Goal: Task Accomplishment & Management: Complete application form

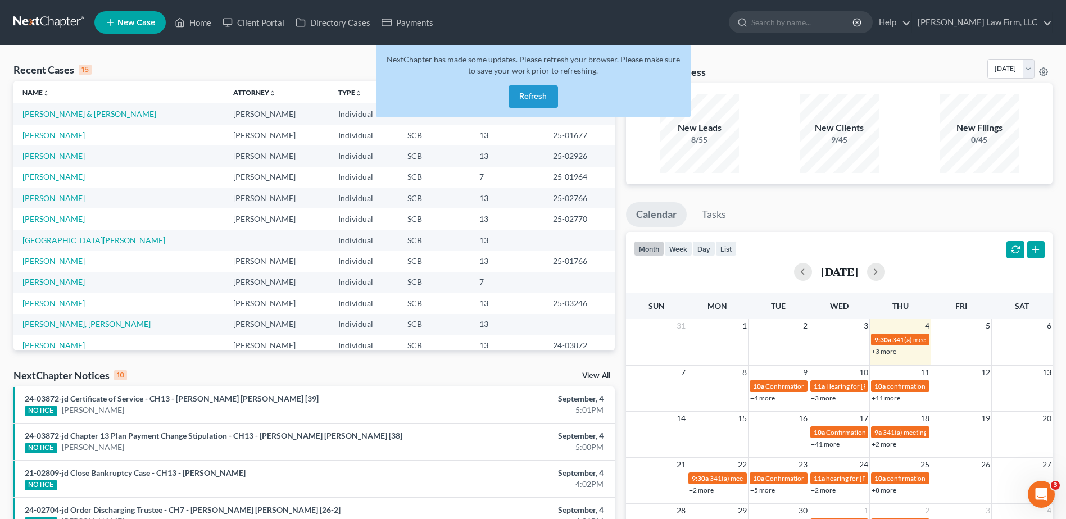
click at [546, 95] on button "Refresh" at bounding box center [533, 96] width 49 height 22
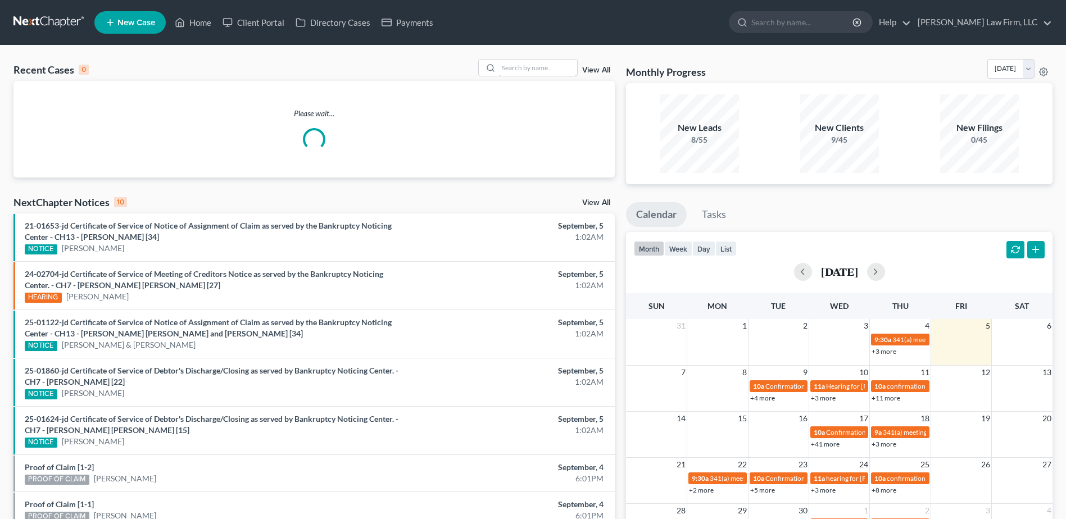
click at [517, 71] on input "search" at bounding box center [538, 68] width 79 height 16
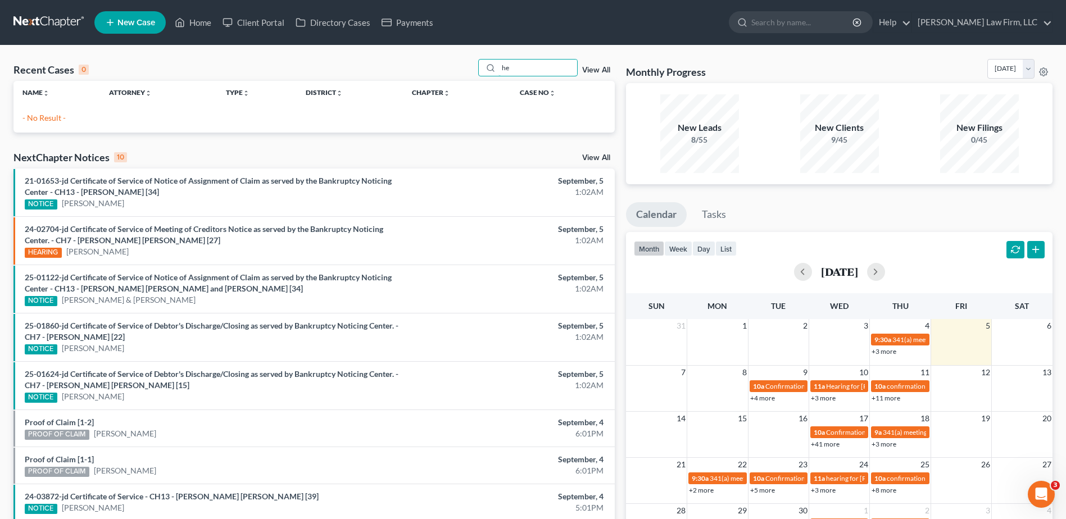
type input "h"
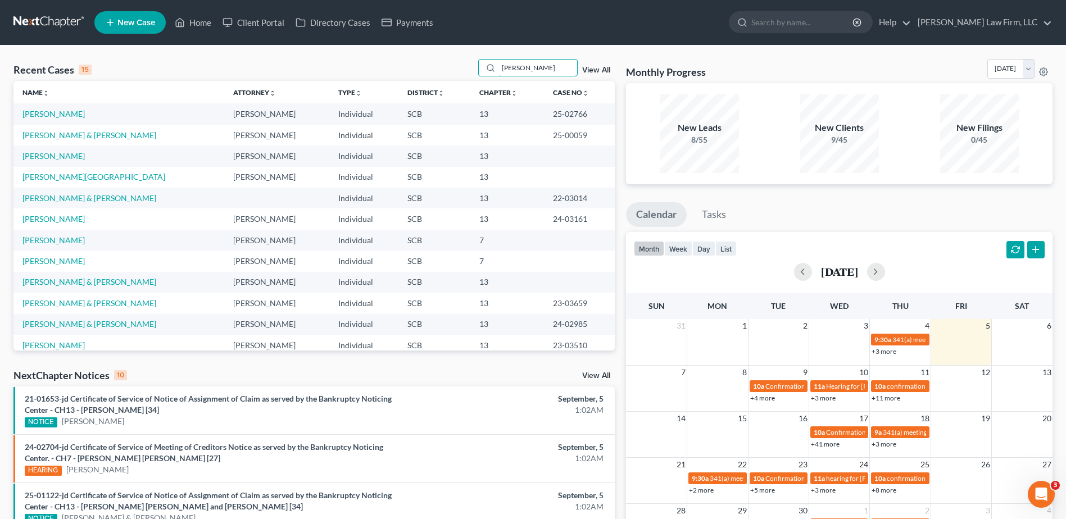
type input "[PERSON_NAME]"
click at [67, 109] on link "[PERSON_NAME]" at bounding box center [53, 114] width 62 height 10
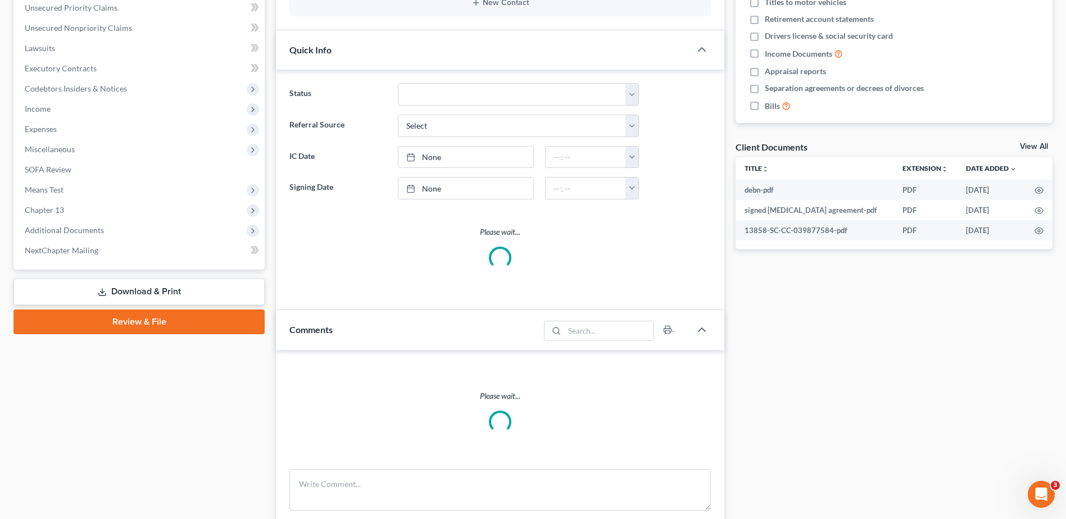
select select "0"
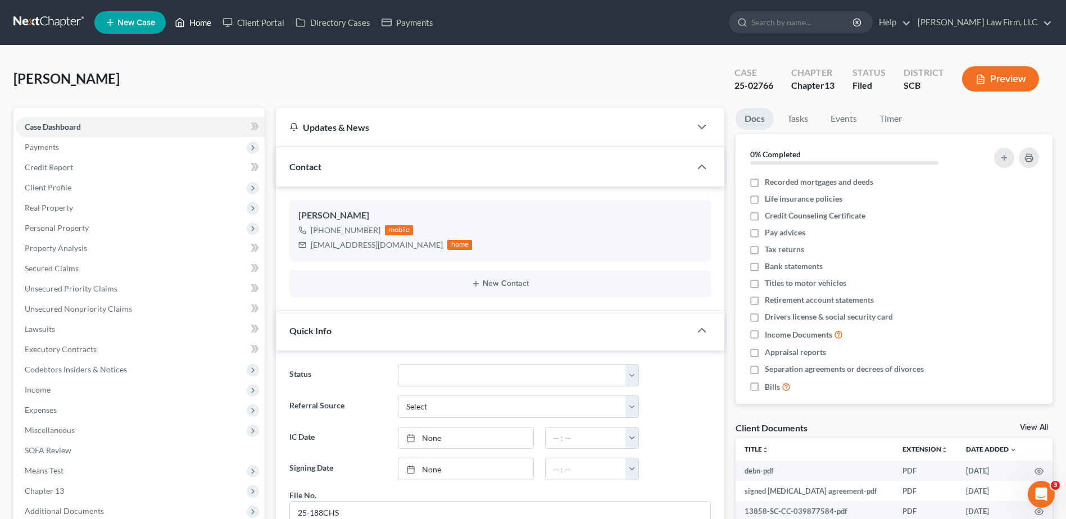
click at [197, 24] on link "Home" at bounding box center [193, 22] width 48 height 20
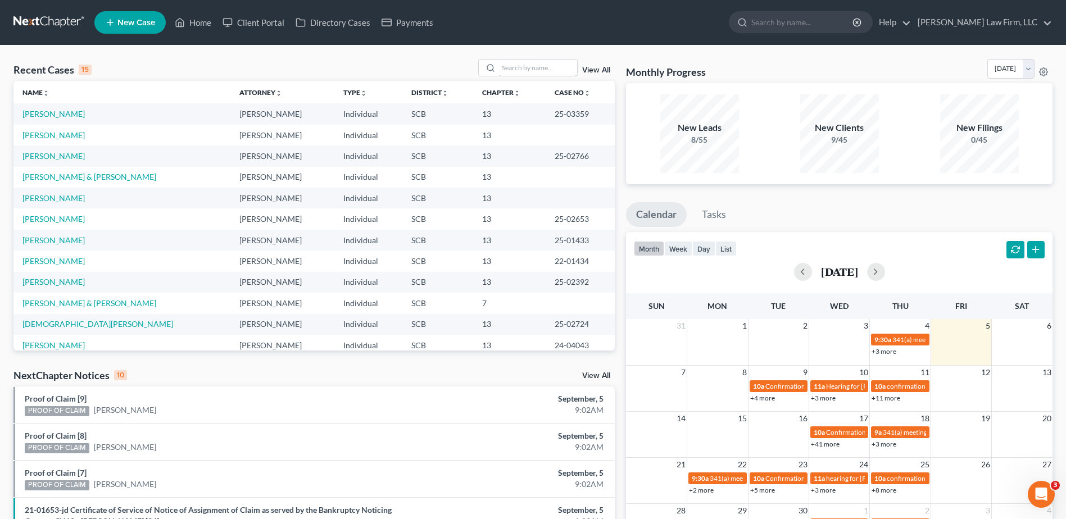
click at [519, 67] on input "search" at bounding box center [538, 68] width 79 height 16
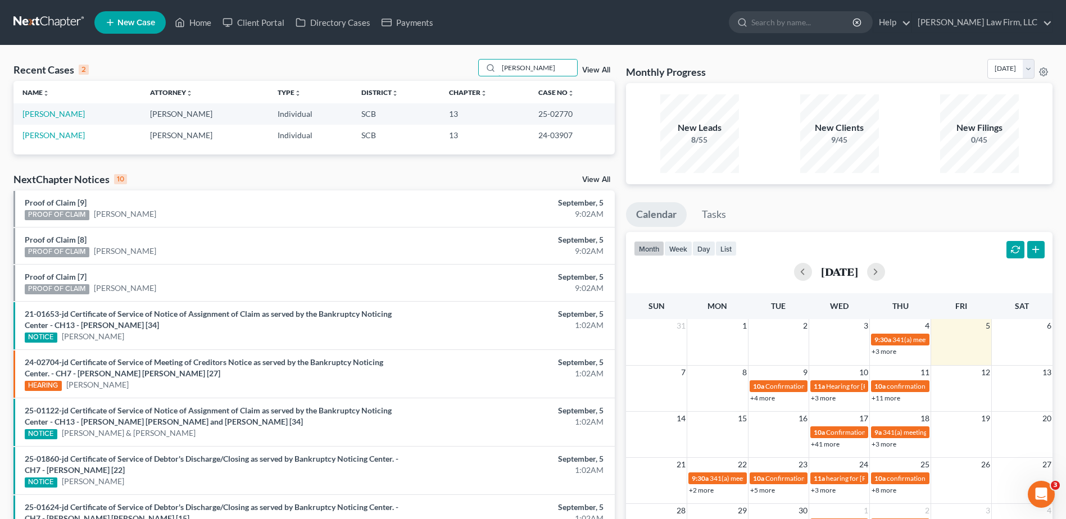
type input "[PERSON_NAME]"
click at [51, 117] on link "[PERSON_NAME]" at bounding box center [53, 114] width 62 height 10
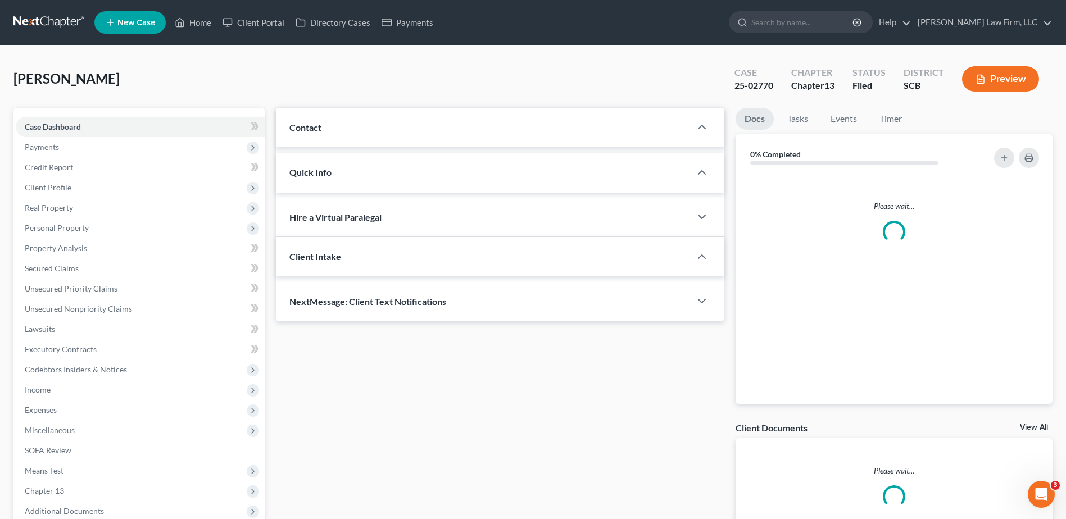
select select "0"
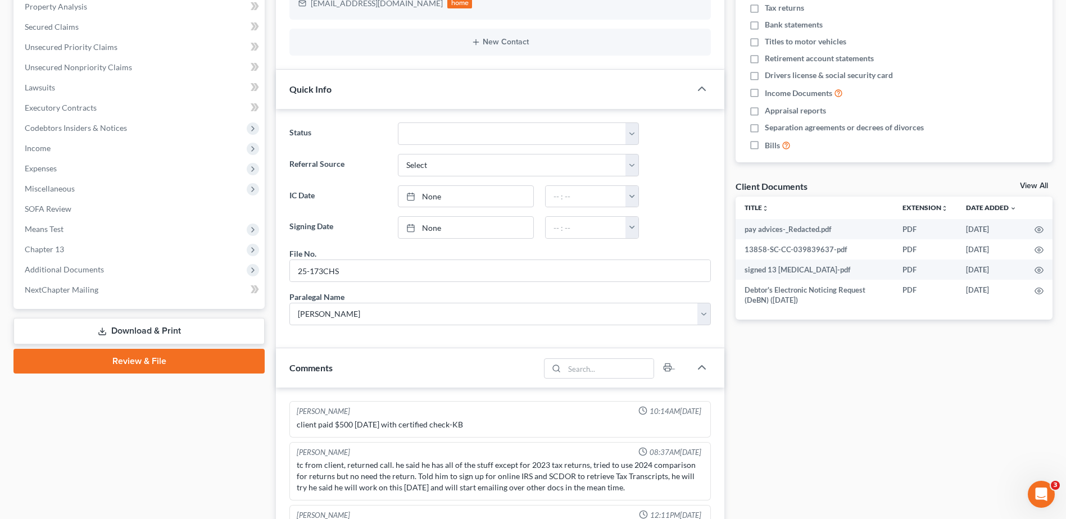
scroll to position [450, 0]
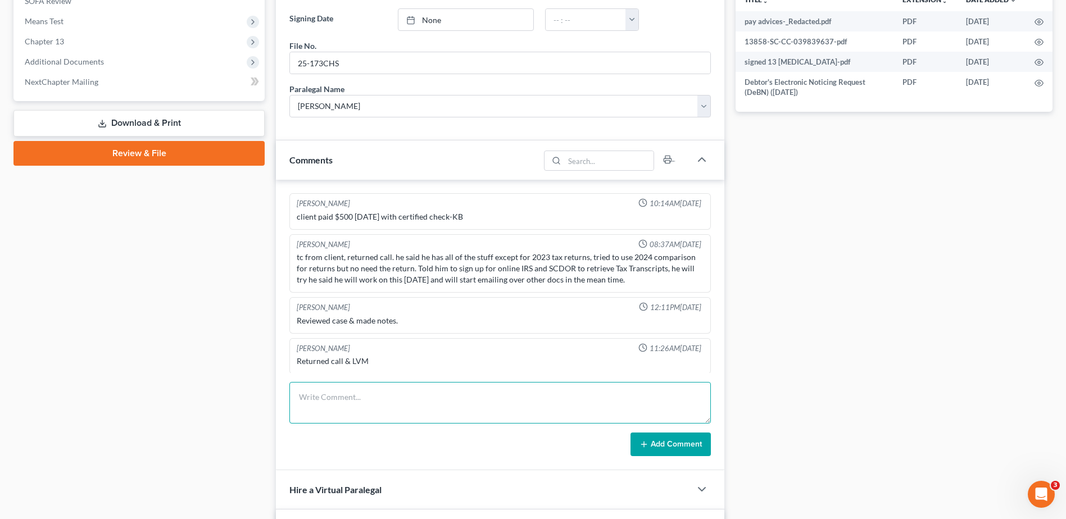
click at [500, 394] on textarea at bounding box center [500, 403] width 422 height 42
type textarea "sent client email for post-341 steps, didnt have the time to go over it with hi…"
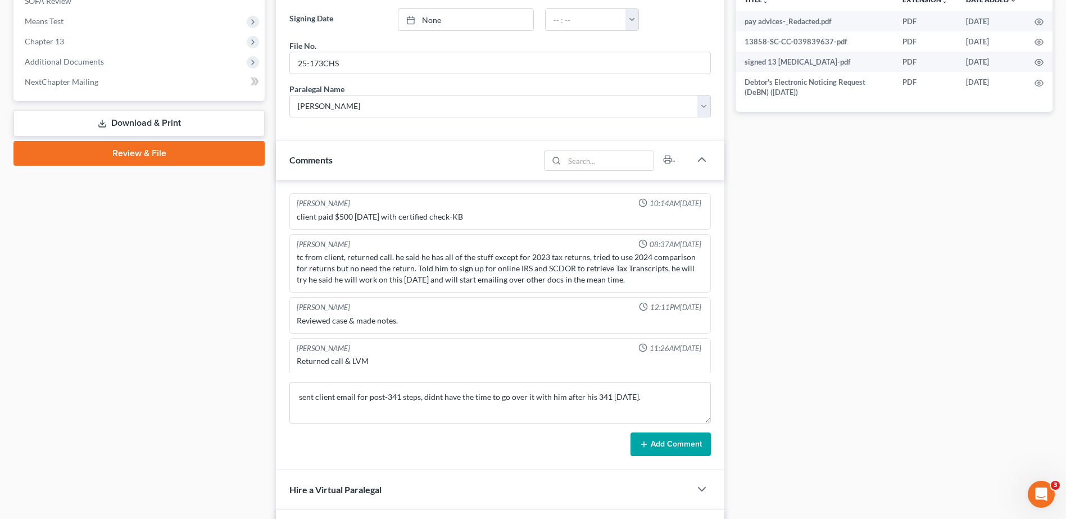
click at [682, 446] on button "Add Comment" at bounding box center [671, 445] width 80 height 24
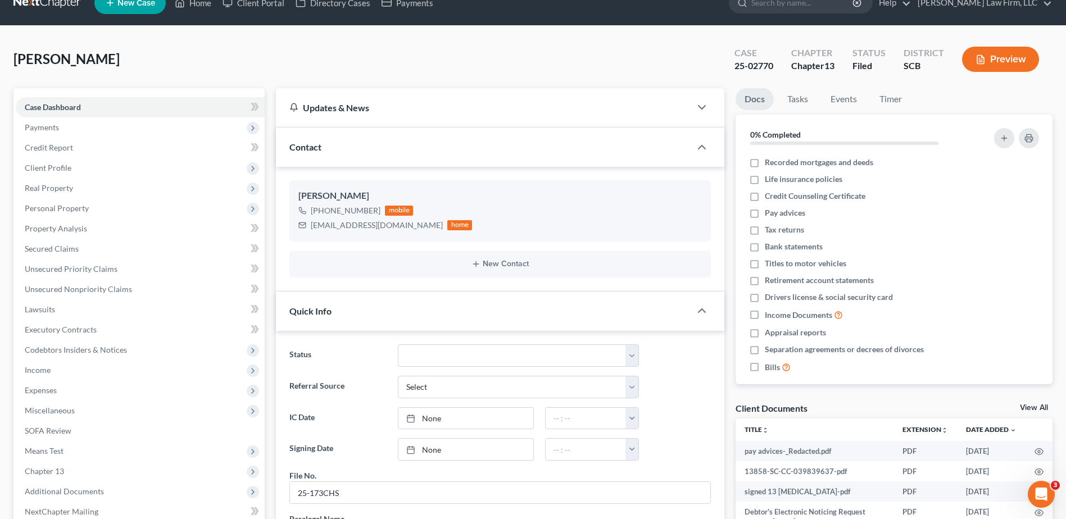
scroll to position [0, 0]
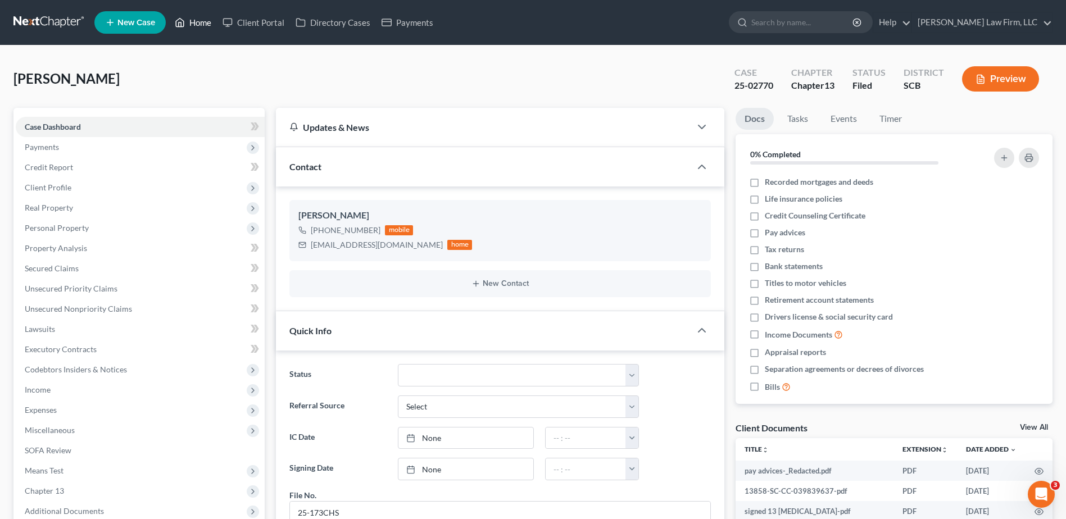
click at [192, 19] on link "Home" at bounding box center [193, 22] width 48 height 20
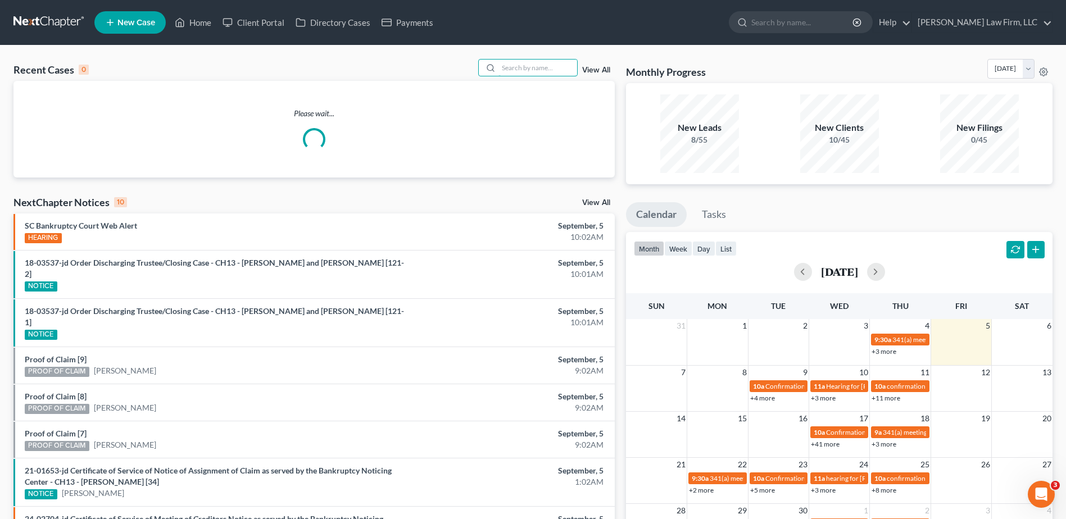
click at [518, 68] on input "search" at bounding box center [538, 68] width 79 height 16
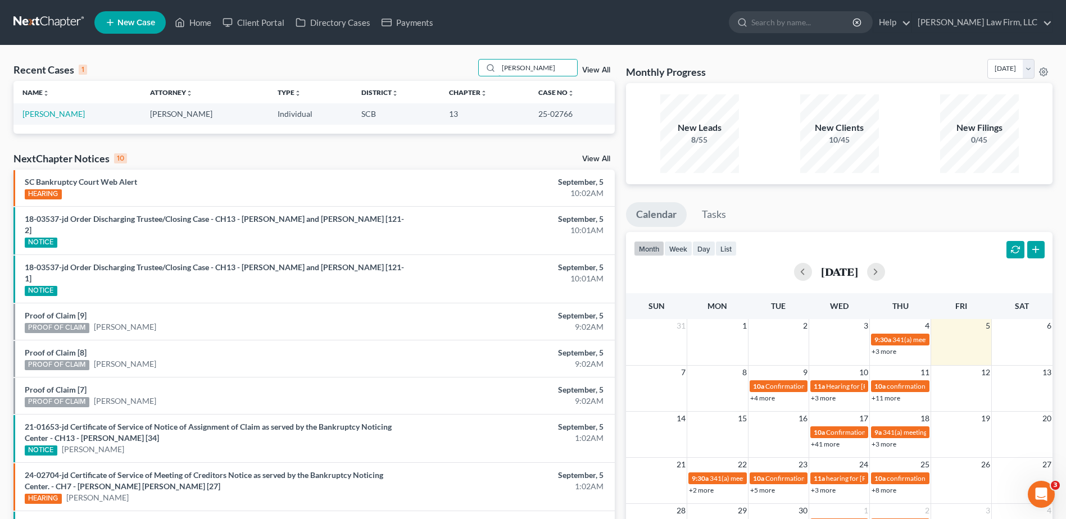
type input "[PERSON_NAME]"
click at [66, 112] on link "[PERSON_NAME]" at bounding box center [53, 114] width 62 height 10
select select "0"
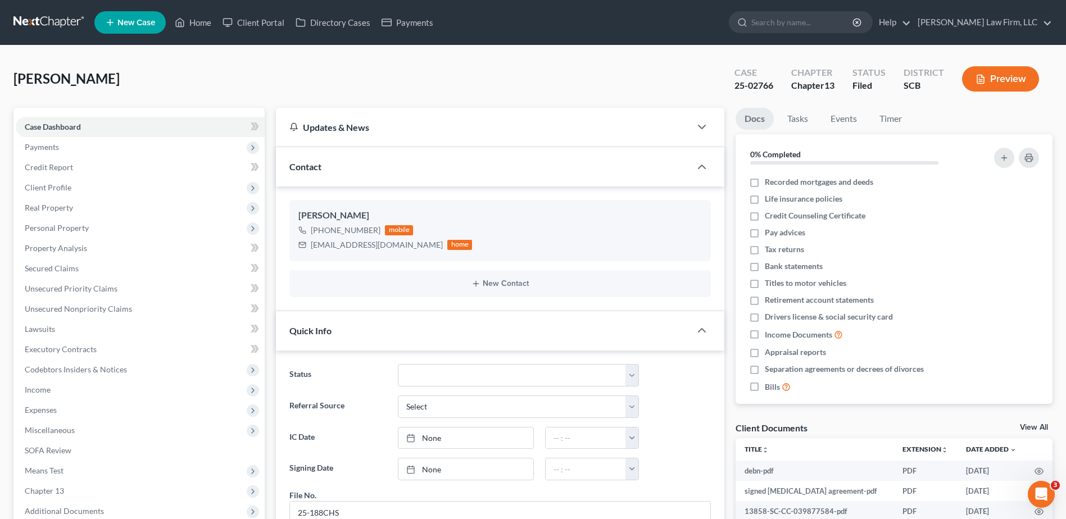
click at [60, 185] on span "Client Profile" at bounding box center [48, 188] width 47 height 10
click at [82, 208] on span "Filing Information" at bounding box center [79, 208] width 64 height 10
select select "1"
select select "0"
select select "3"
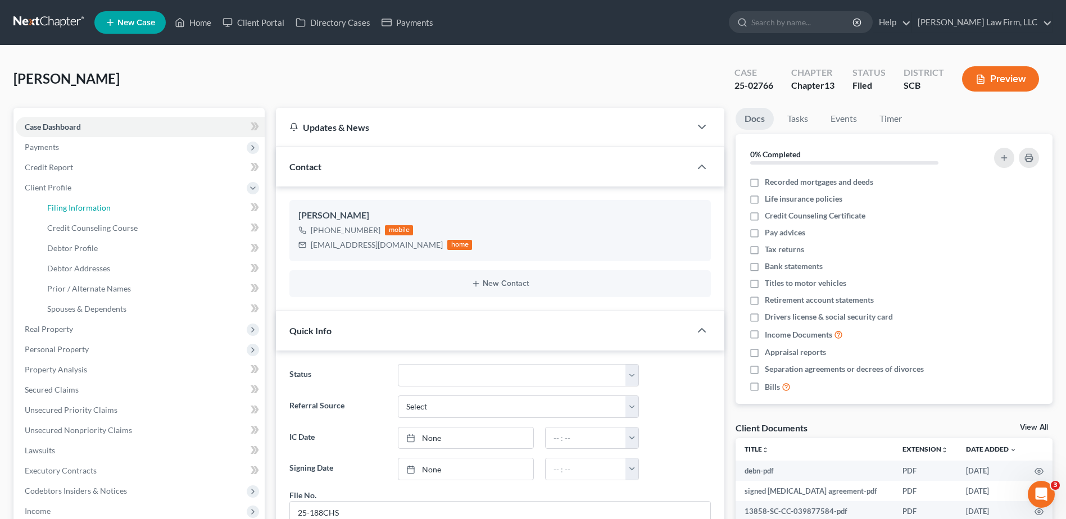
select select "42"
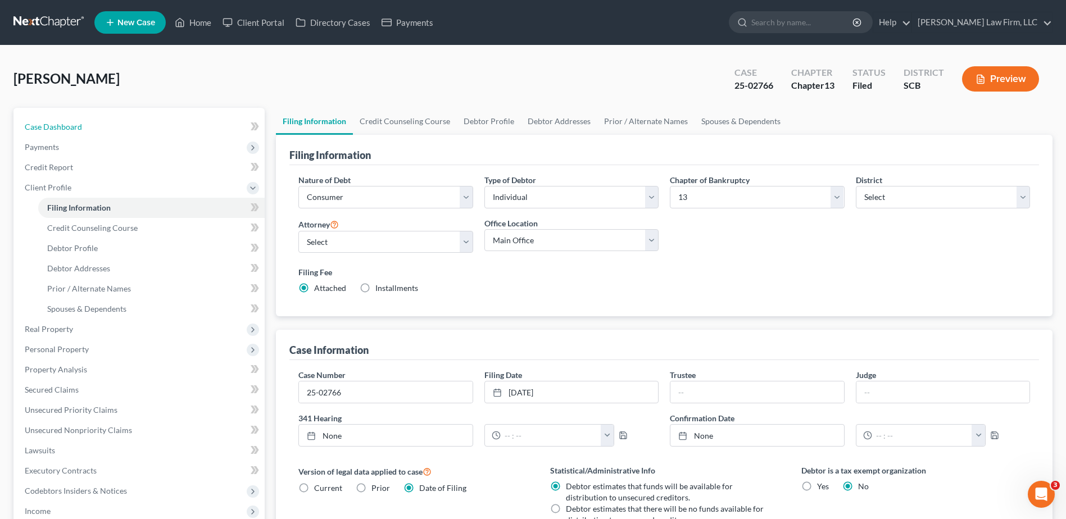
click at [83, 126] on link "Case Dashboard" at bounding box center [140, 127] width 249 height 20
select select "0"
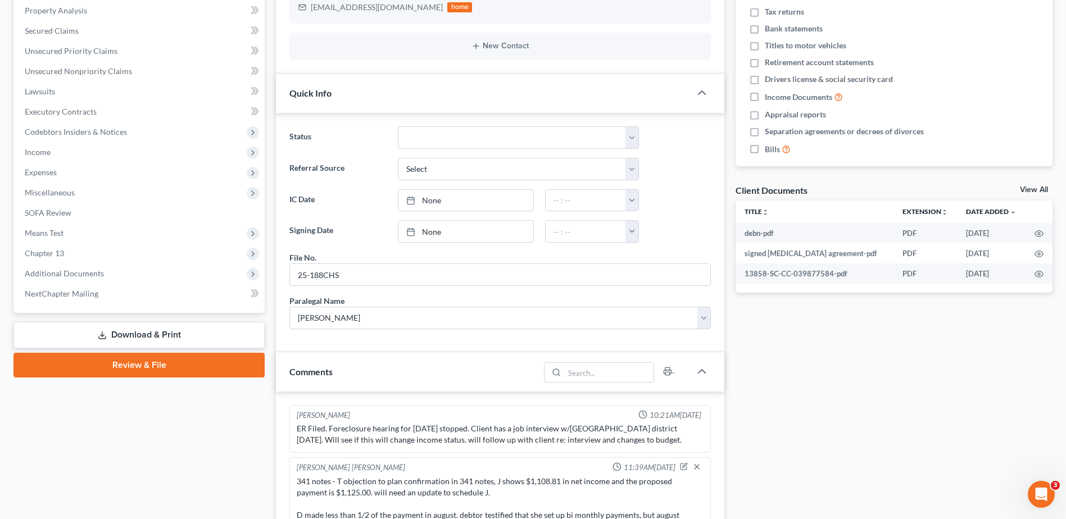
scroll to position [13, 0]
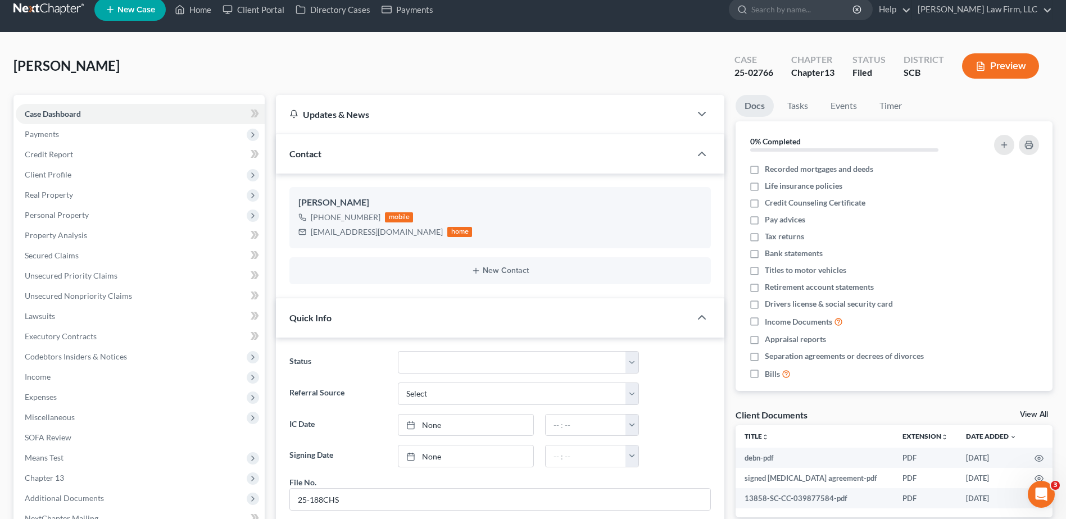
click at [81, 173] on span "Client Profile" at bounding box center [140, 175] width 249 height 20
click at [98, 199] on span "Filing Information" at bounding box center [79, 195] width 64 height 10
select select "1"
select select "0"
select select "3"
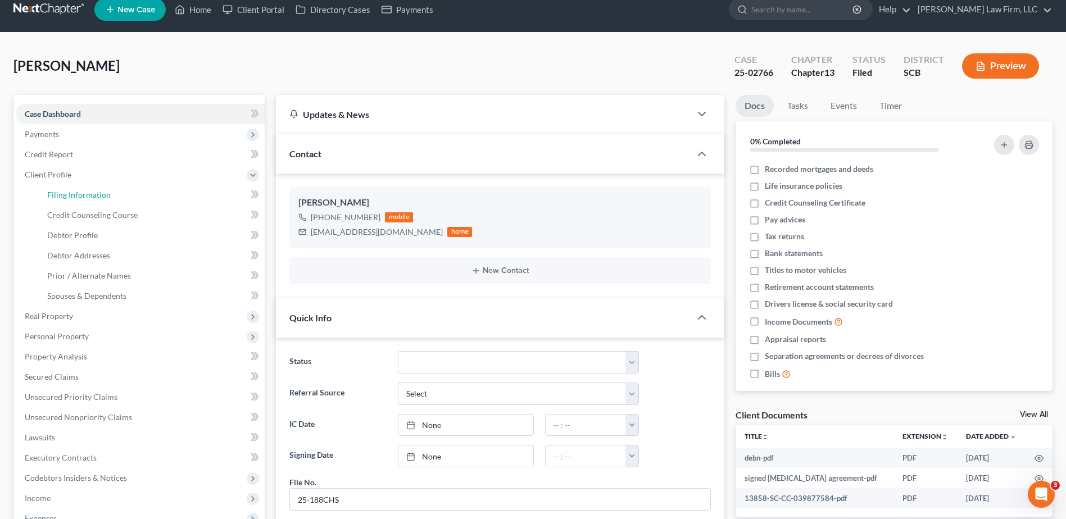
select select "72"
select select "1"
select select "42"
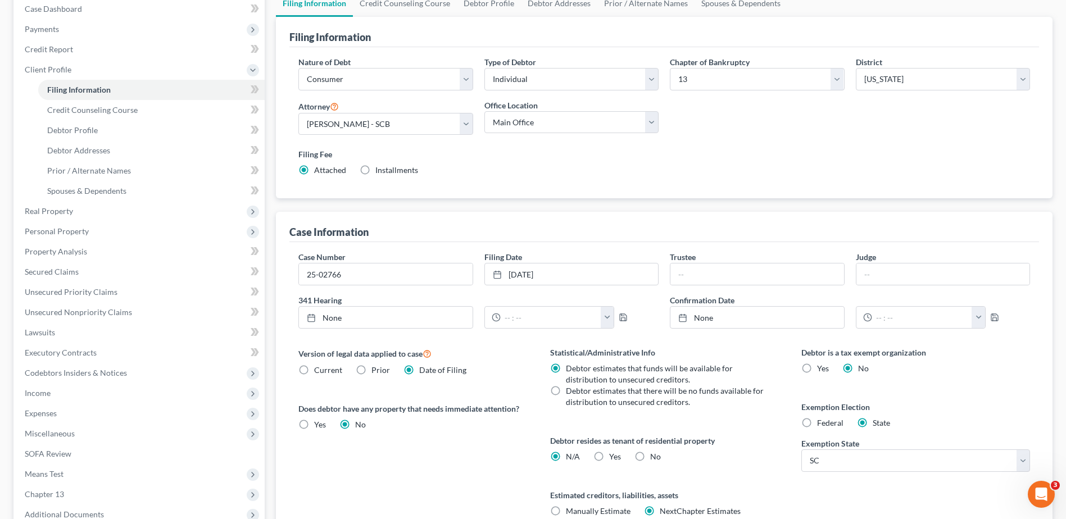
scroll to position [225, 0]
